Goal: Task Accomplishment & Management: Manage account settings

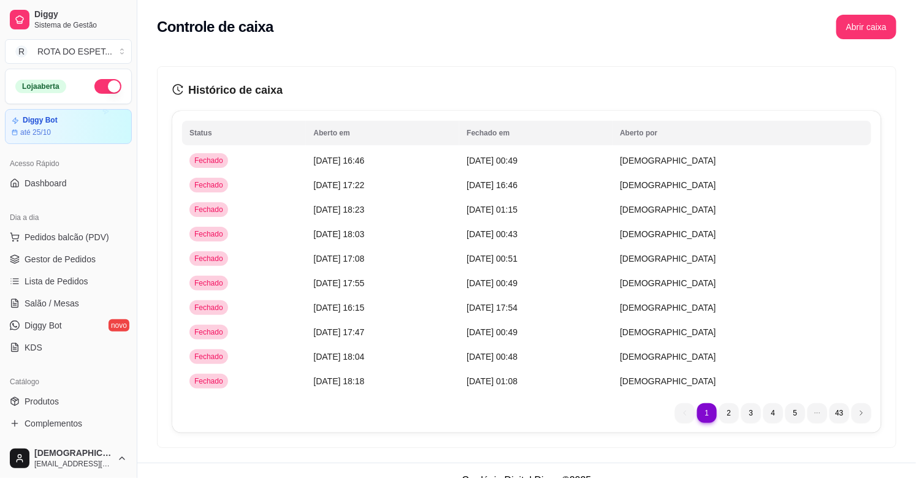
scroll to position [272, 0]
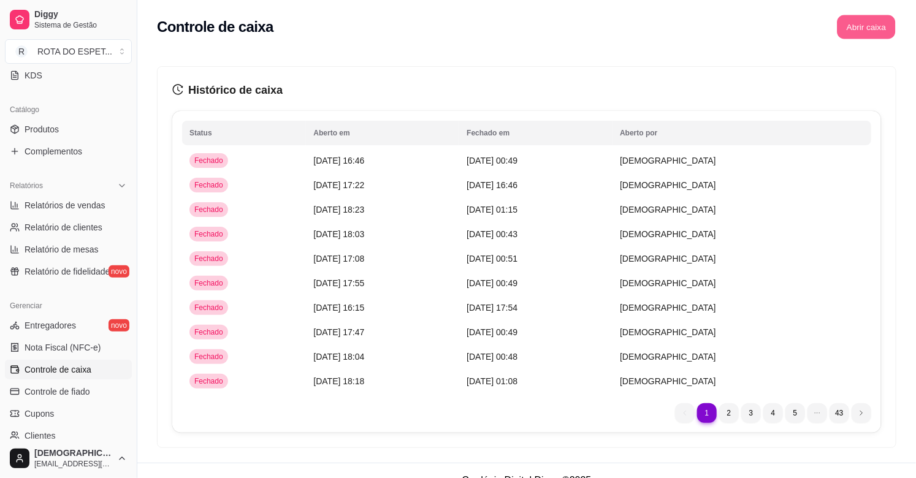
click at [863, 28] on button "Abrir caixa" at bounding box center [866, 27] width 58 height 24
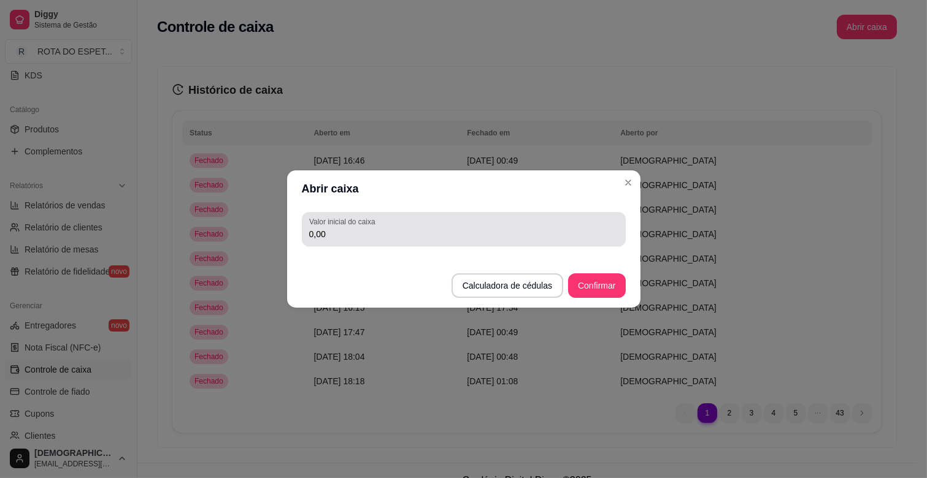
click at [390, 243] on div "Valor inicial do caixa 0,00" at bounding box center [464, 229] width 324 height 34
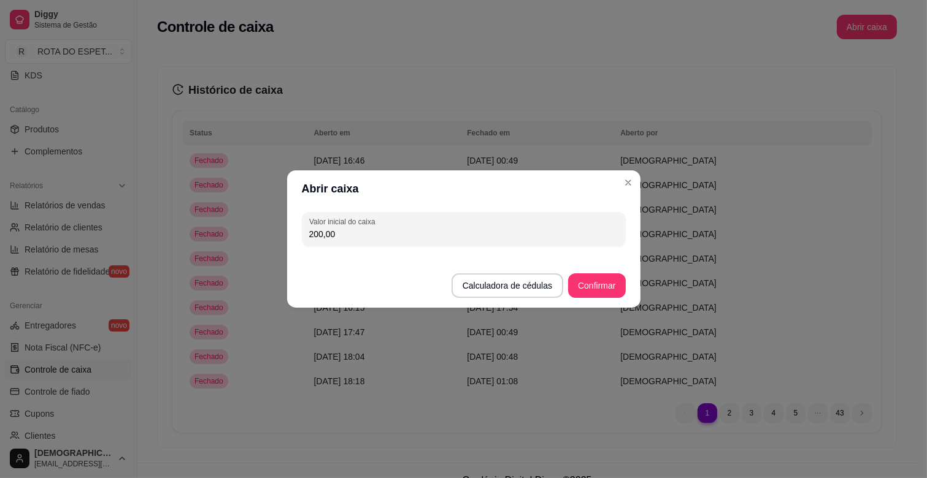
type input "200,00"
click at [604, 286] on button "Confirmar" at bounding box center [596, 286] width 56 height 24
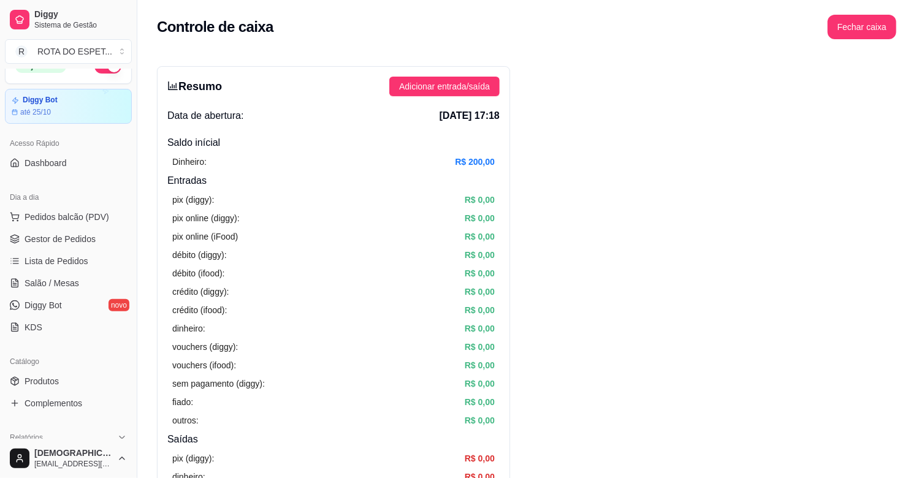
scroll to position [0, 0]
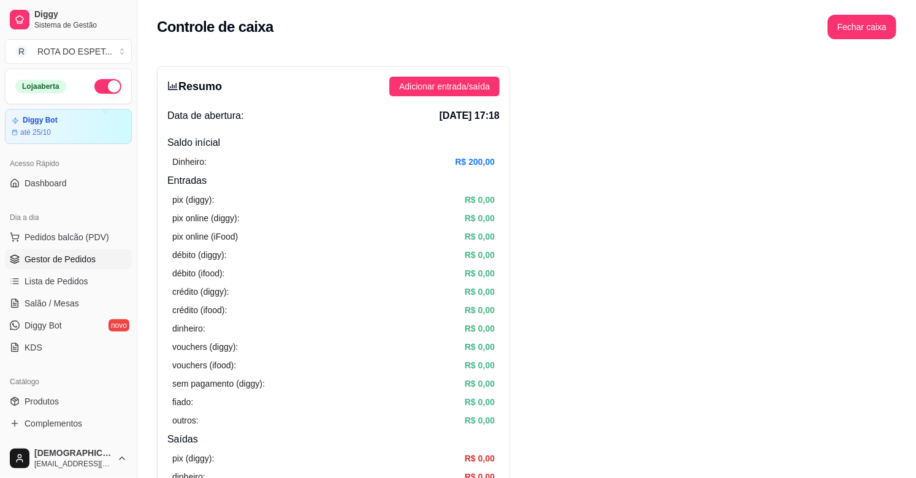
click at [83, 258] on span "Gestor de Pedidos" at bounding box center [60, 259] width 71 height 12
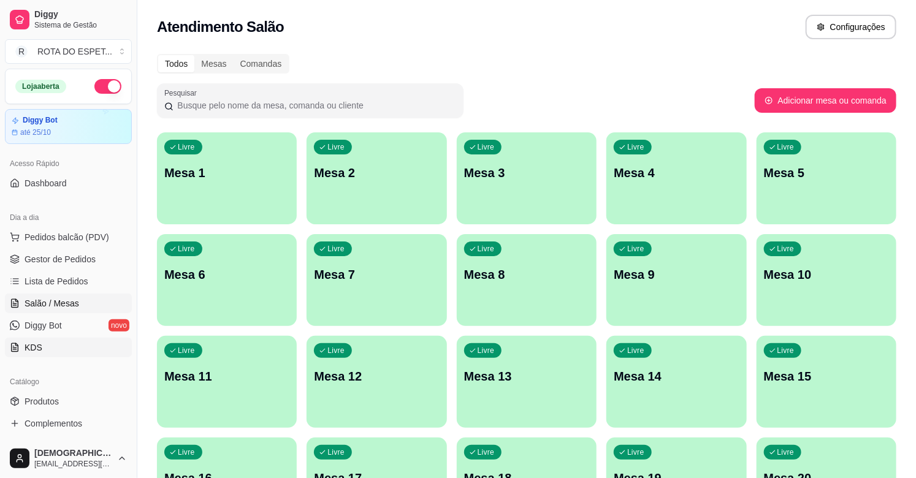
scroll to position [68, 0]
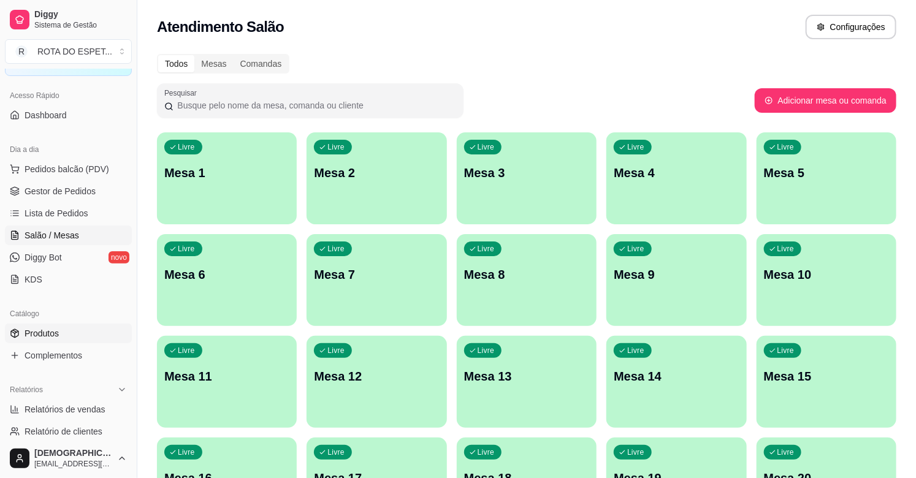
click at [64, 340] on link "Produtos" at bounding box center [68, 334] width 127 height 20
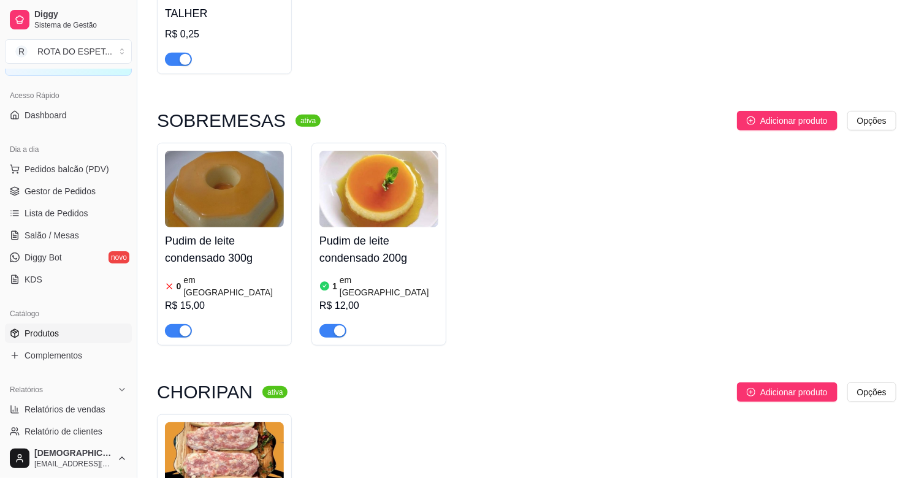
scroll to position [272, 0]
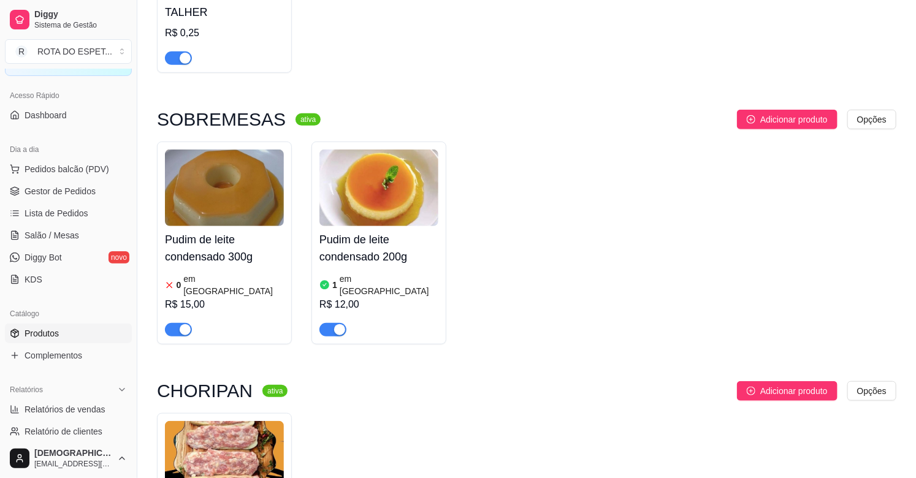
click at [200, 231] on h4 "Pudim de leite condensado 300g" at bounding box center [224, 248] width 119 height 34
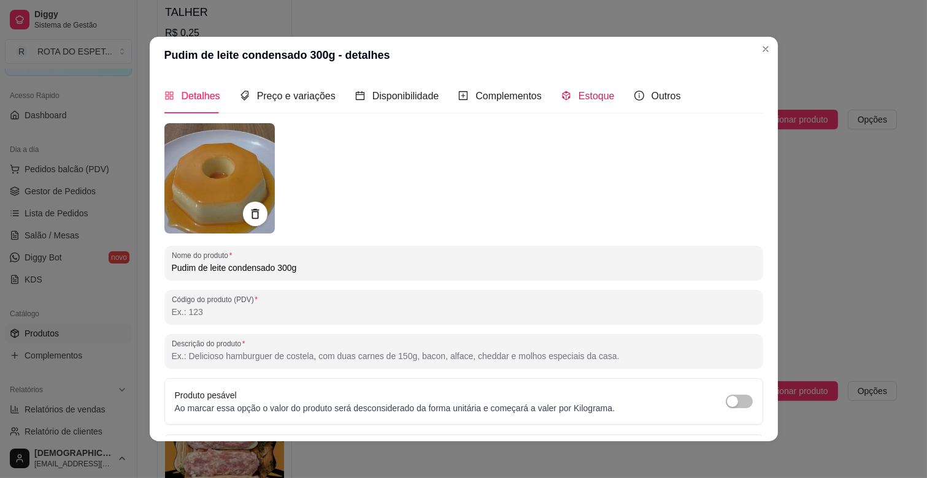
click at [581, 93] on span "Estoque" at bounding box center [596, 96] width 36 height 10
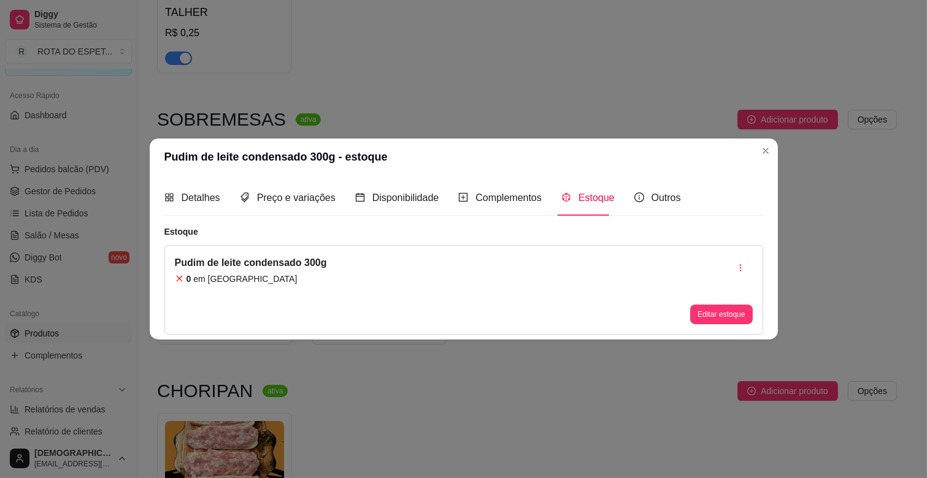
click at [199, 280] on article "em [GEOGRAPHIC_DATA]" at bounding box center [245, 279] width 104 height 12
click at [708, 316] on button "Editar estoque" at bounding box center [721, 315] width 62 height 20
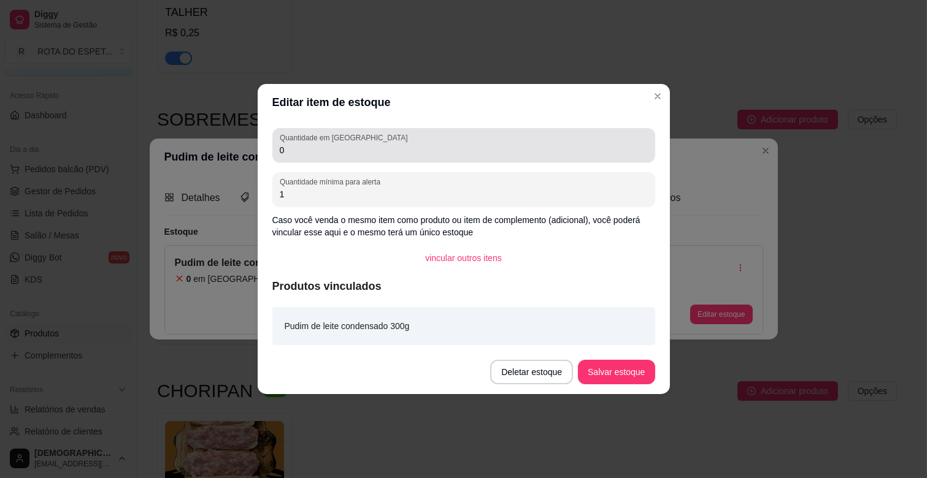
click at [301, 156] on div "0" at bounding box center [464, 145] width 368 height 25
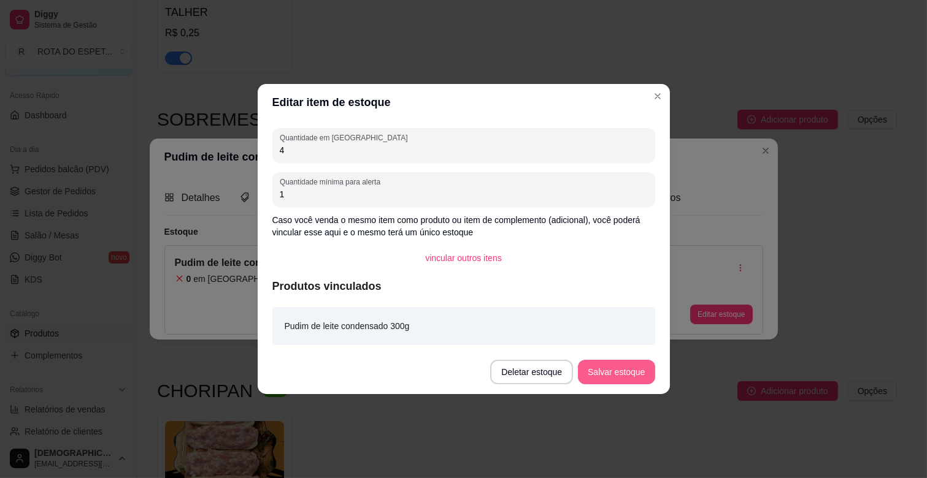
type input "4"
click at [616, 365] on button "Salvar estoque" at bounding box center [616, 372] width 77 height 25
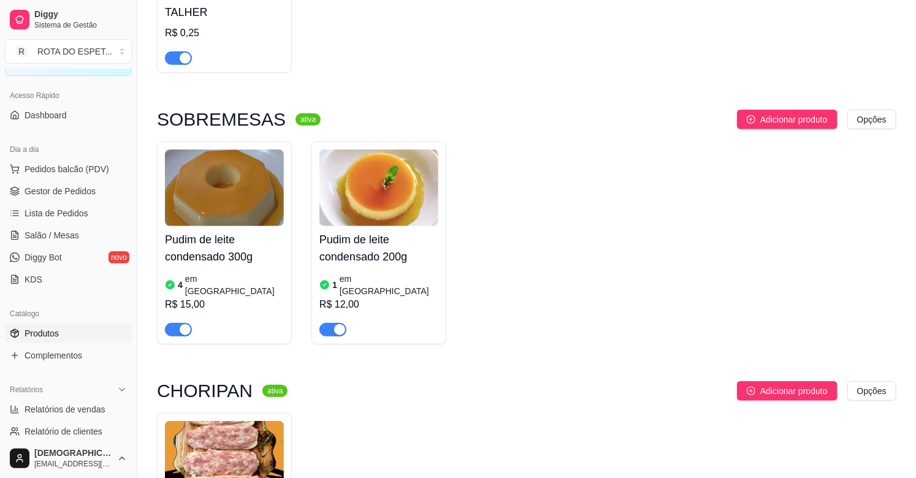
click at [379, 202] on img at bounding box center [378, 188] width 119 height 77
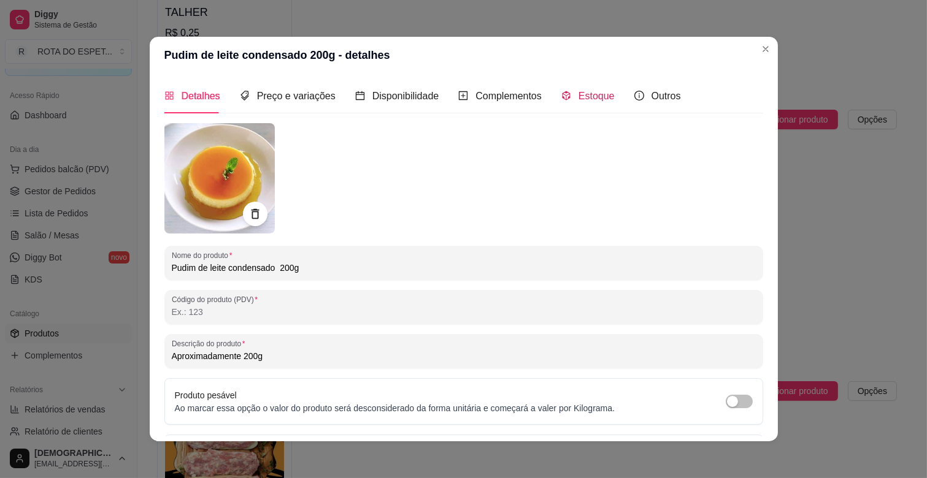
click at [578, 95] on span "Estoque" at bounding box center [596, 96] width 36 height 10
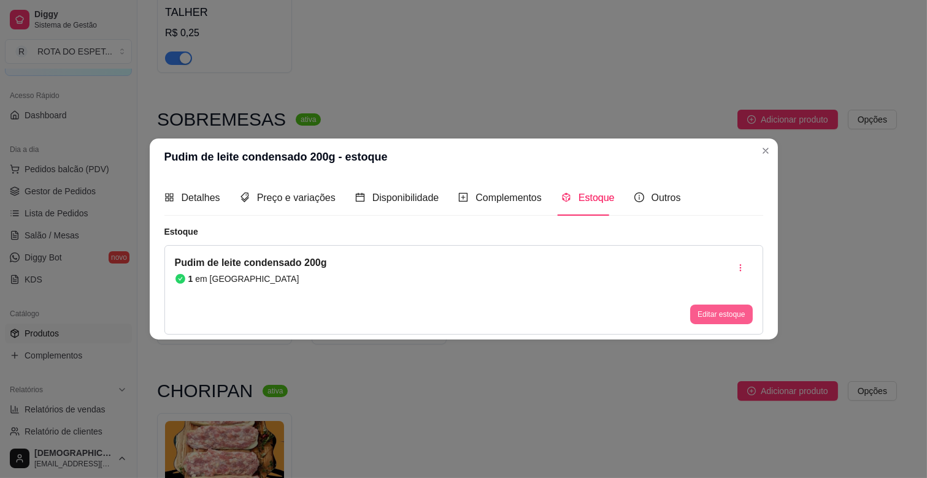
click at [727, 305] on div "Editar estoque" at bounding box center [721, 315] width 62 height 20
click at [710, 316] on button "Editar estoque" at bounding box center [721, 315] width 62 height 20
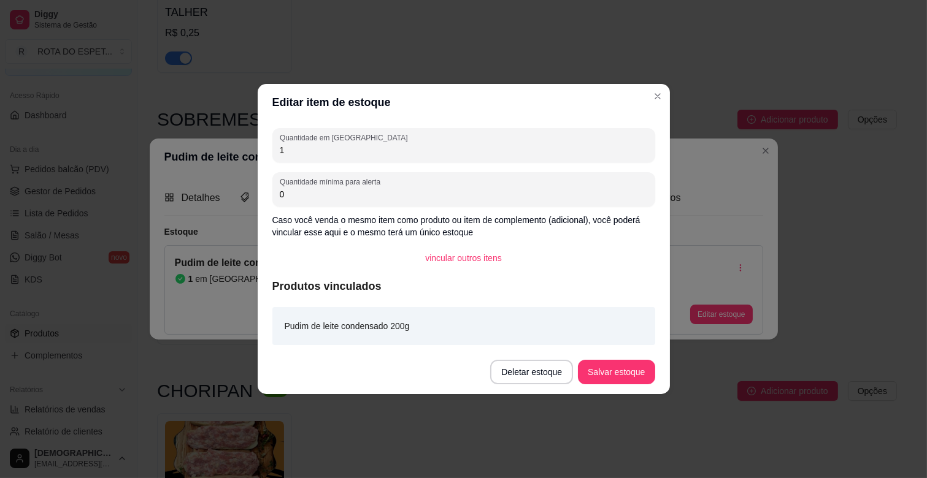
click at [313, 145] on input "1" at bounding box center [464, 150] width 368 height 12
type input "4"
click at [629, 374] on button "Salvar estoque" at bounding box center [616, 373] width 75 height 24
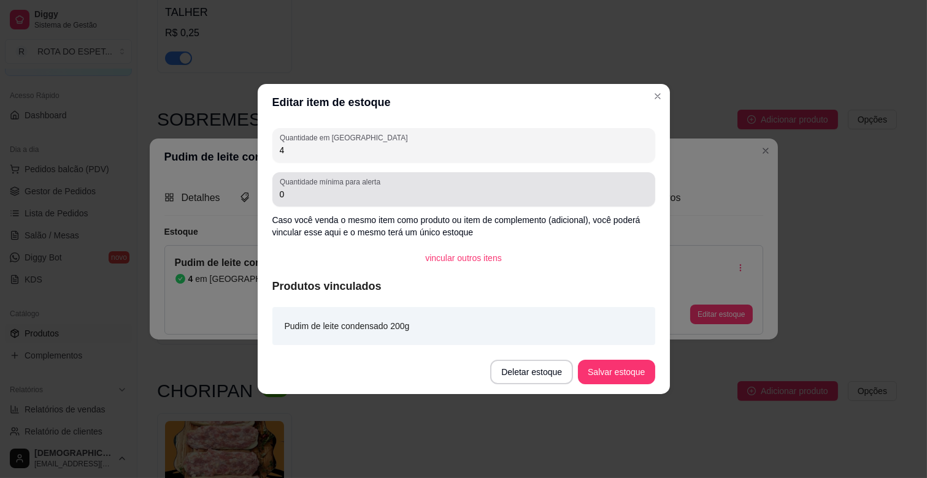
click at [313, 194] on input "0" at bounding box center [464, 194] width 368 height 12
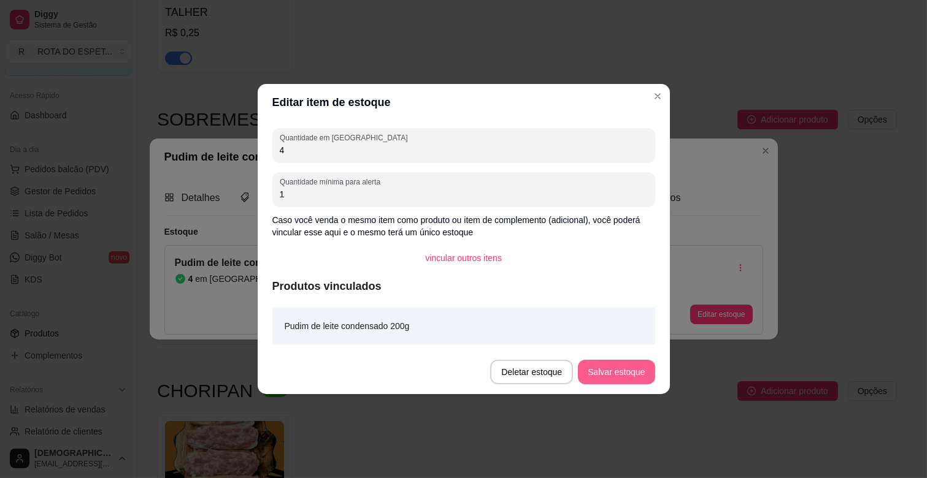
type input "1"
click at [611, 377] on button "Salvar estoque" at bounding box center [616, 373] width 75 height 24
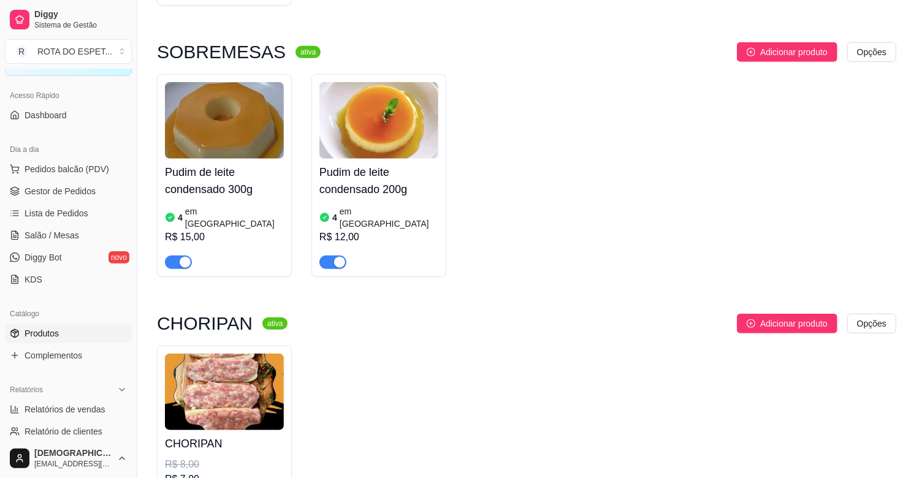
scroll to position [0, 0]
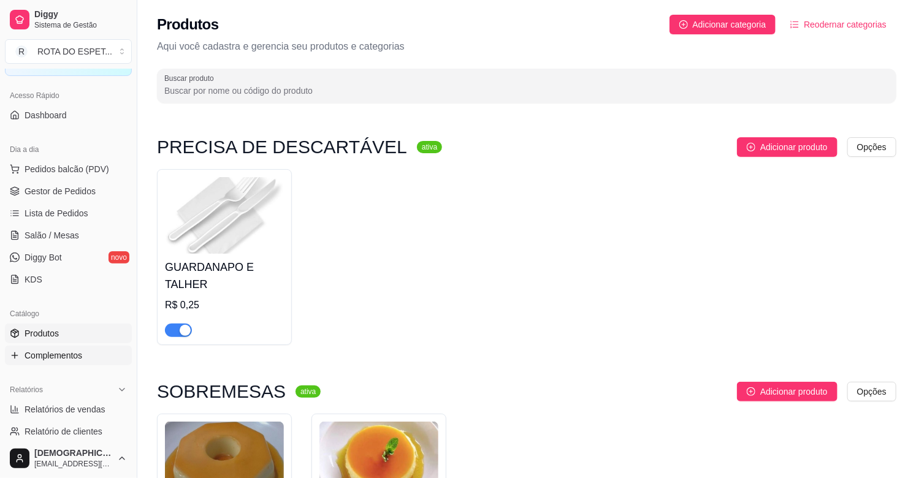
click at [55, 356] on span "Complementos" at bounding box center [54, 356] width 58 height 12
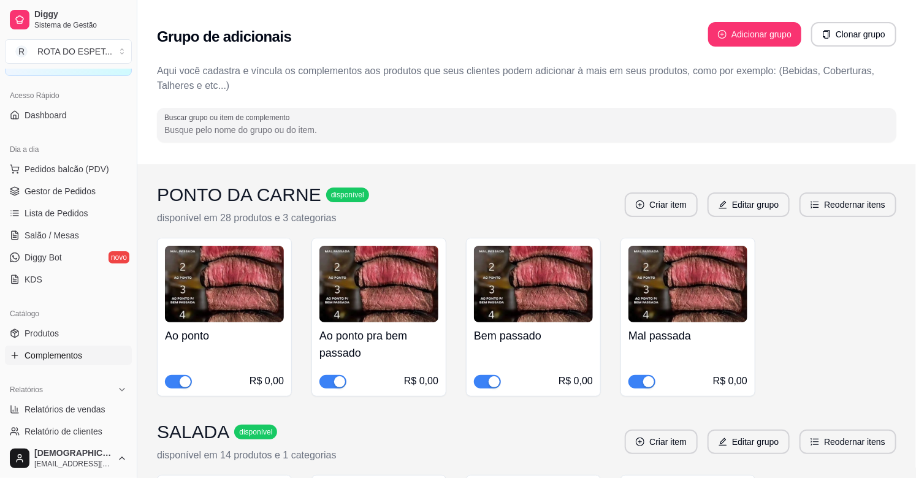
click at [284, 127] on input "Buscar grupo ou item de complemento" at bounding box center [526, 130] width 725 height 12
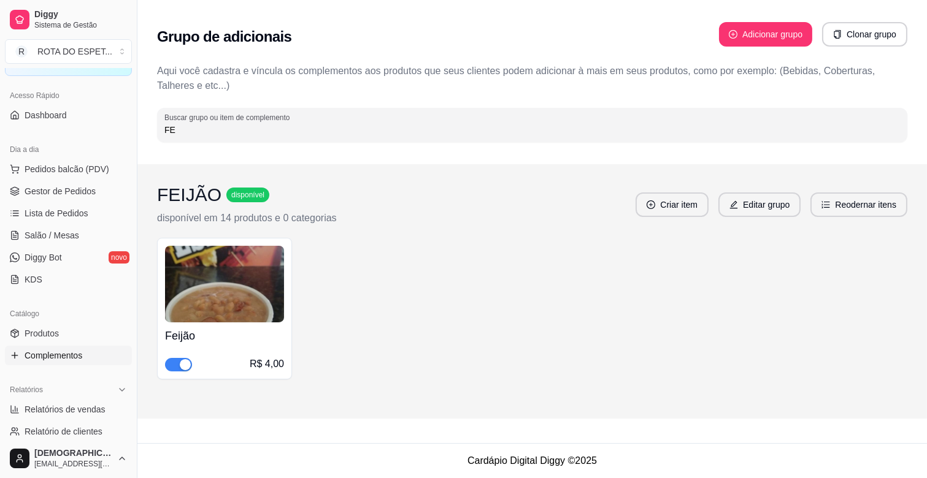
type input "F"
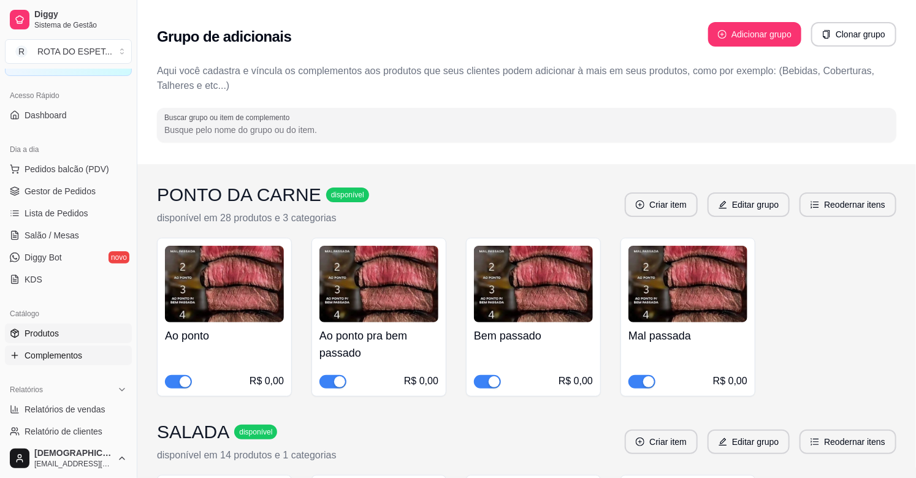
click at [59, 337] on link "Produtos" at bounding box center [68, 334] width 127 height 20
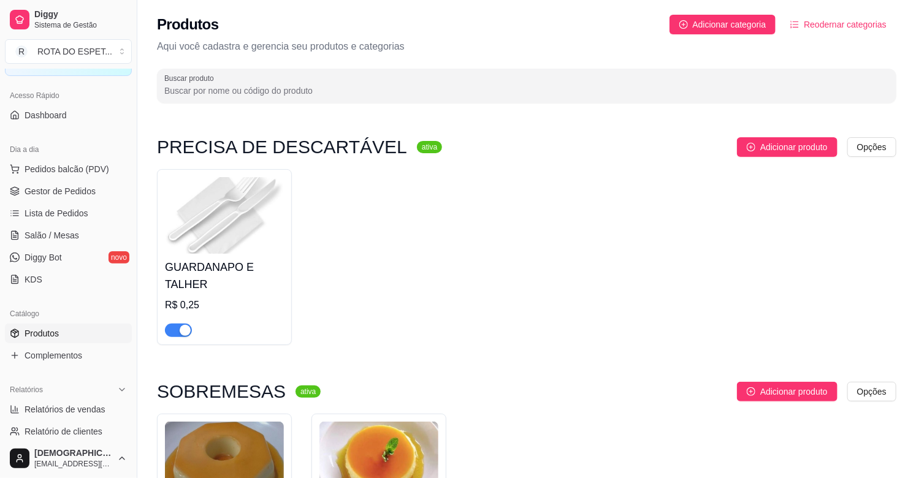
click at [49, 334] on span "Produtos" at bounding box center [42, 333] width 34 height 12
click at [282, 91] on input "Buscar produto" at bounding box center [526, 91] width 725 height 12
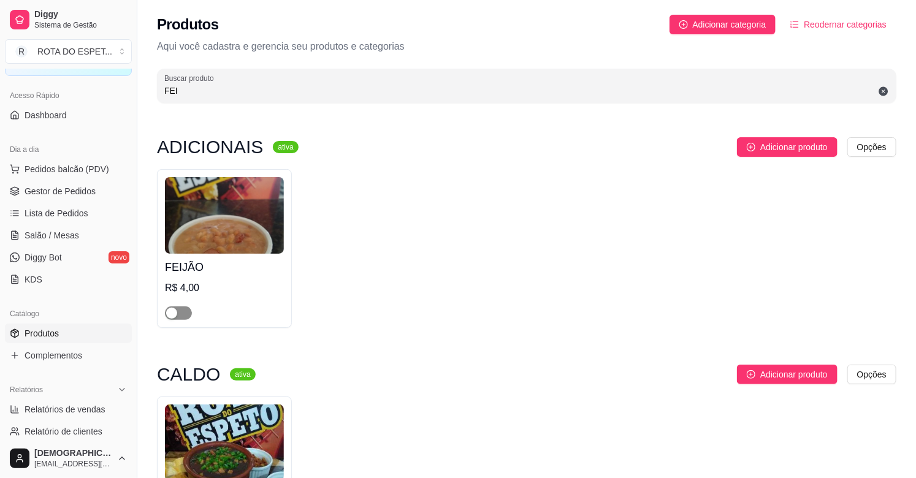
type input "FEI"
click at [185, 311] on span "button" at bounding box center [178, 313] width 27 height 13
click at [64, 354] on span "Complementos" at bounding box center [54, 356] width 58 height 12
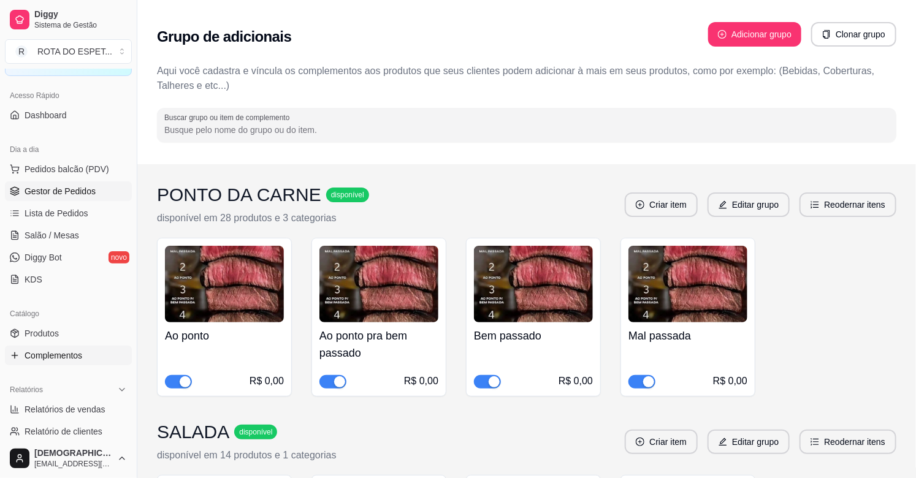
click at [74, 193] on span "Gestor de Pedidos" at bounding box center [60, 191] width 71 height 12
